Goal: Task Accomplishment & Management: Use online tool/utility

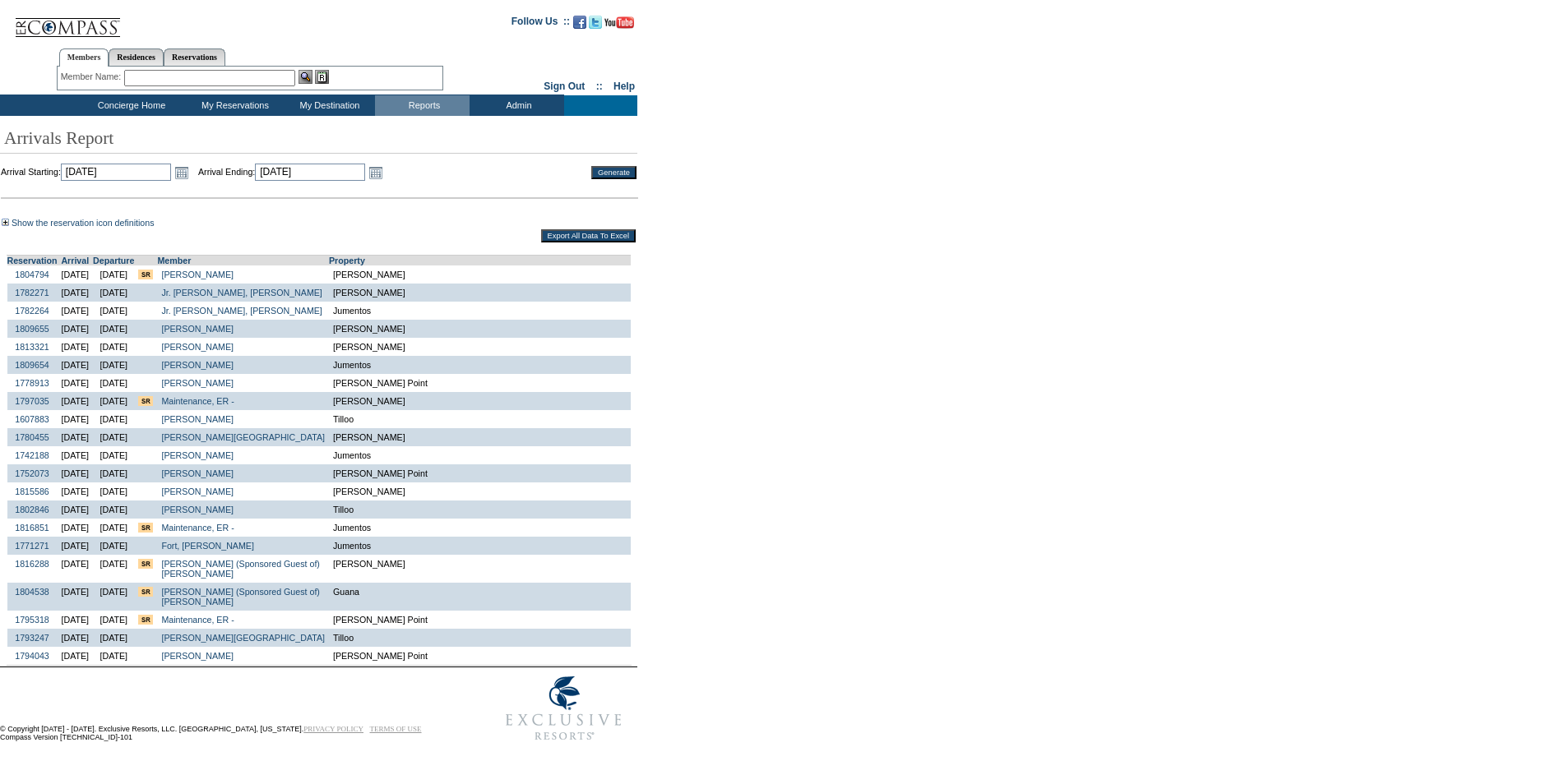
click at [579, 235] on input "Export All Data To Excel" at bounding box center [588, 236] width 95 height 13
drag, startPoint x: 1171, startPoint y: 259, endPoint x: 1163, endPoint y: 261, distance: 8.2
click at [1167, 261] on div "Show the reservation icon definitions This is the first travel event for this m…" at bounding box center [777, 441] width 1554 height 451
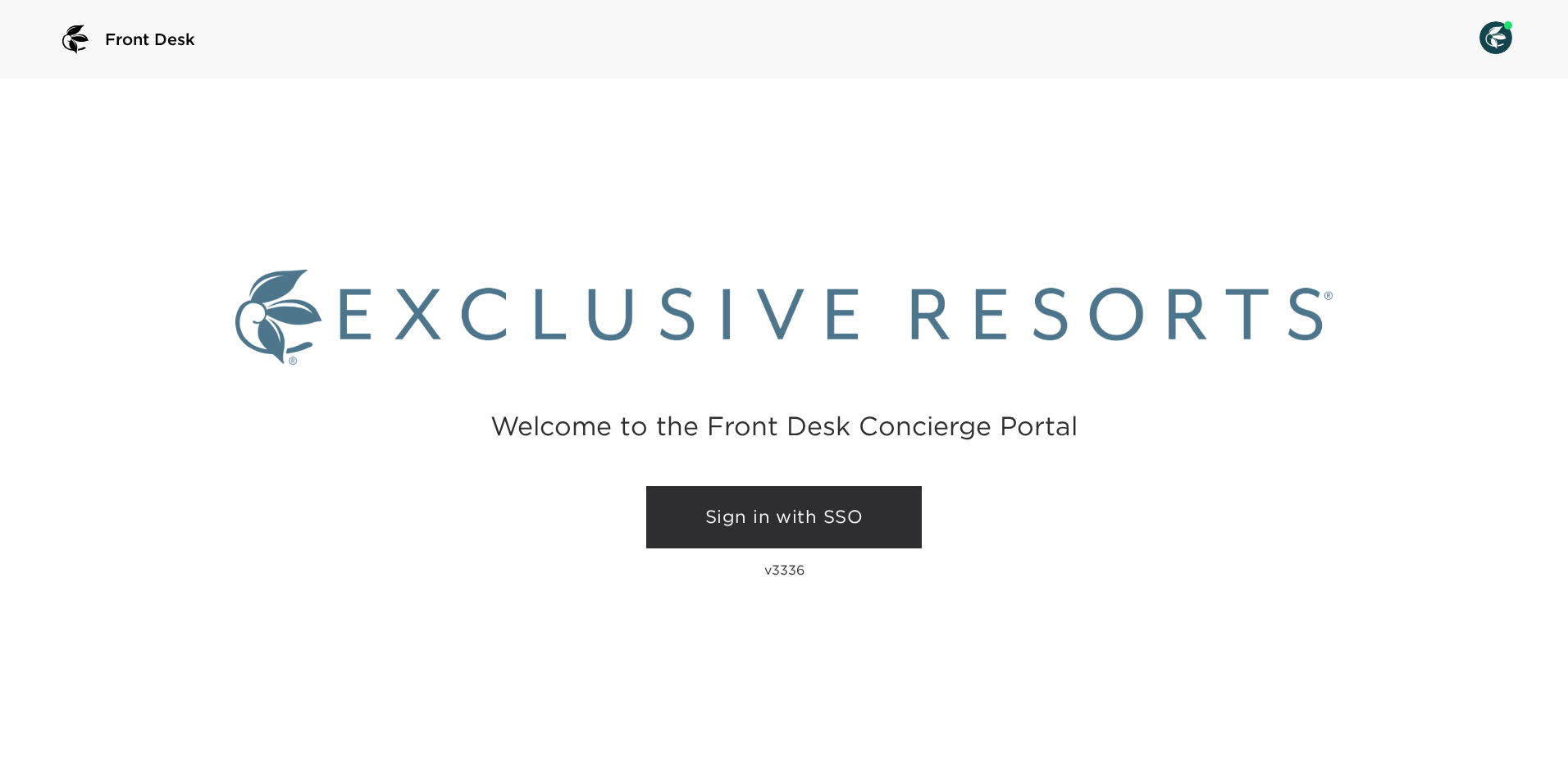
click at [814, 509] on link "Sign in with SSO" at bounding box center [784, 517] width 276 height 62
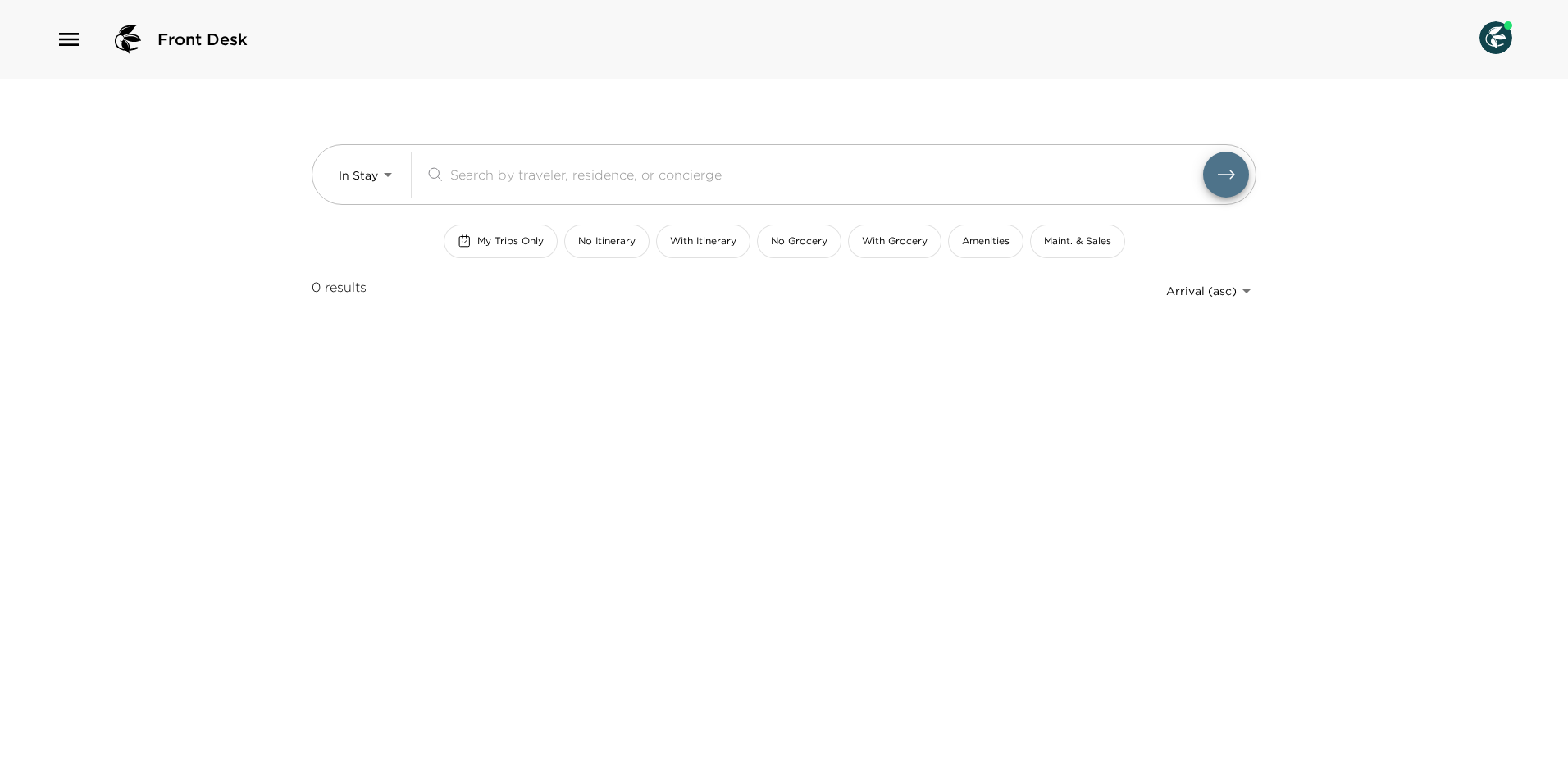
click at [73, 36] on icon "button" at bounding box center [68, 38] width 26 height 26
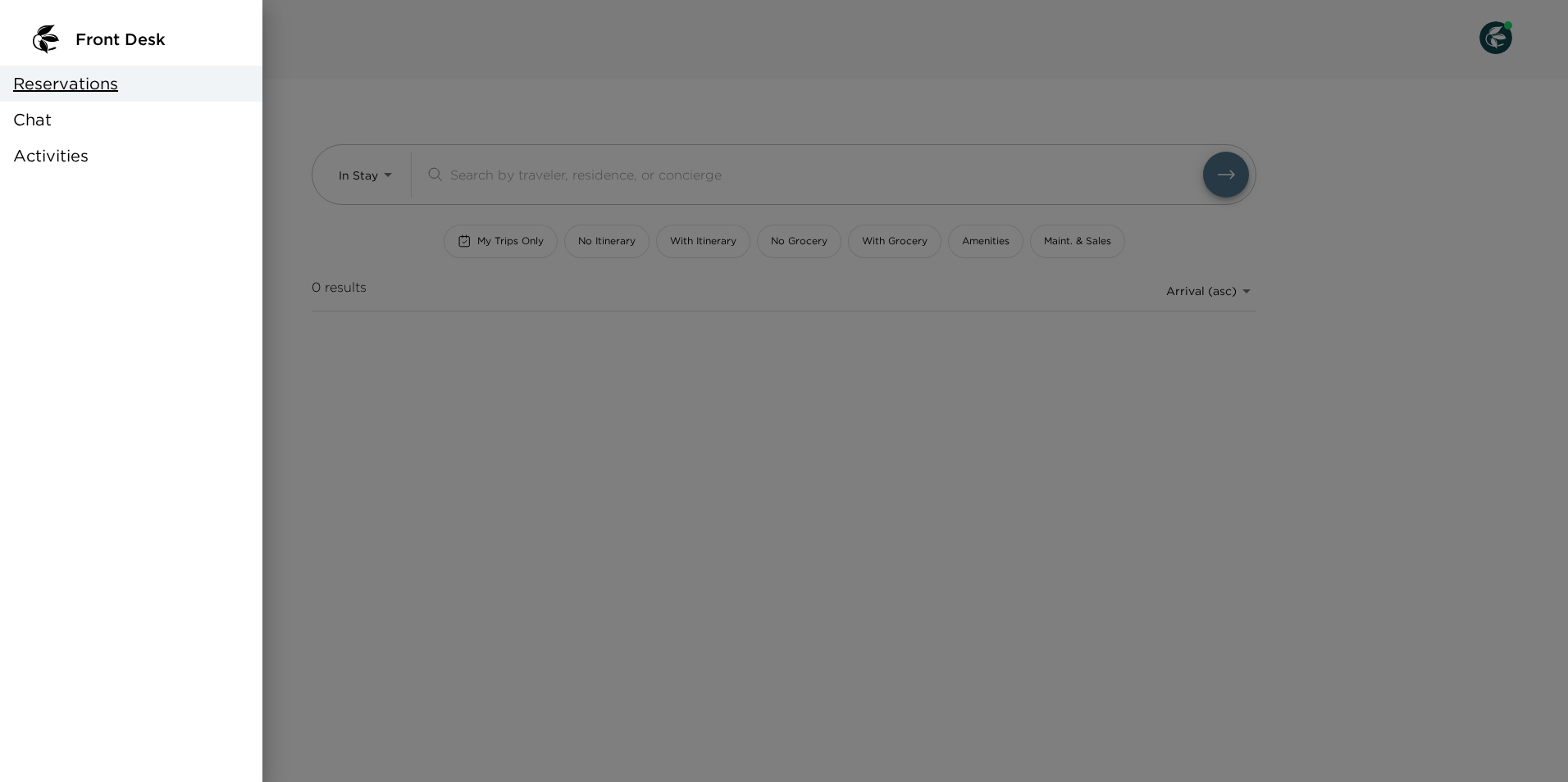
click at [625, 36] on div at bounding box center [784, 391] width 1568 height 782
